Goal: Information Seeking & Learning: Learn about a topic

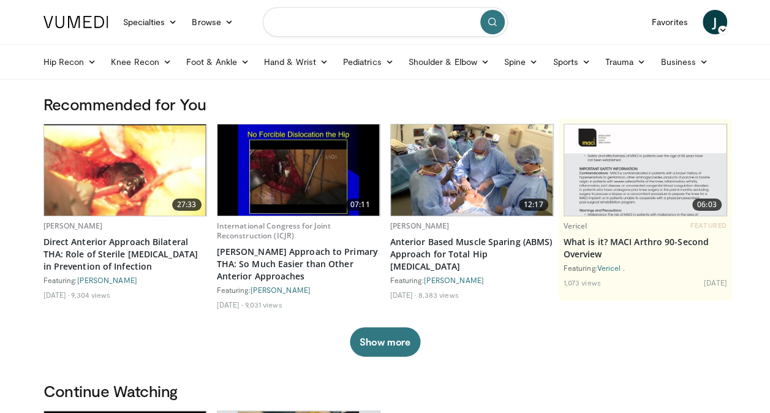
click at [315, 15] on input "Search topics, interventions" at bounding box center [385, 21] width 245 height 29
type input "**********"
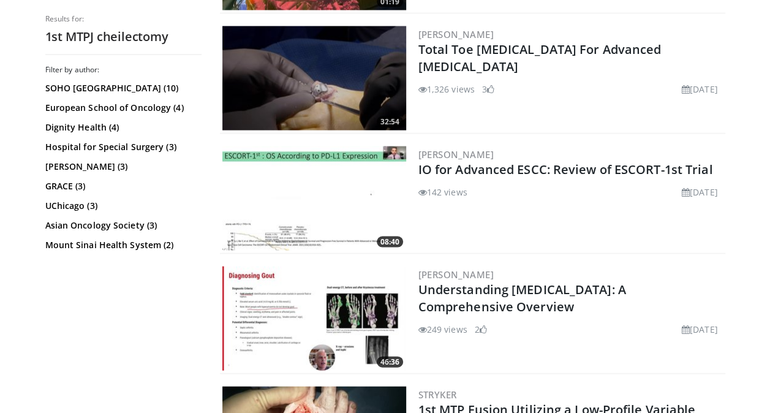
scroll to position [1197, 0]
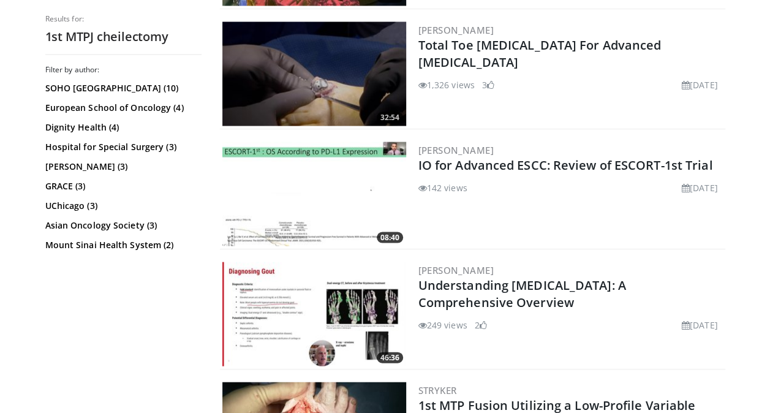
click at [380, 201] on img at bounding box center [314, 194] width 184 height 104
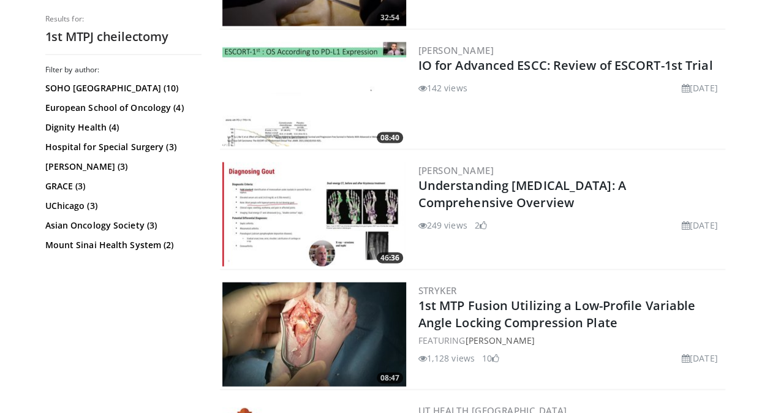
scroll to position [1299, 0]
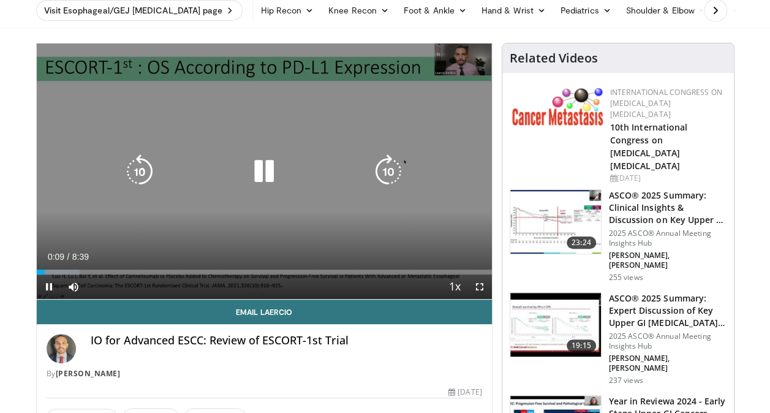
click at [261, 165] on icon "Video Player" at bounding box center [264, 171] width 34 height 34
